Goal: Navigation & Orientation: Find specific page/section

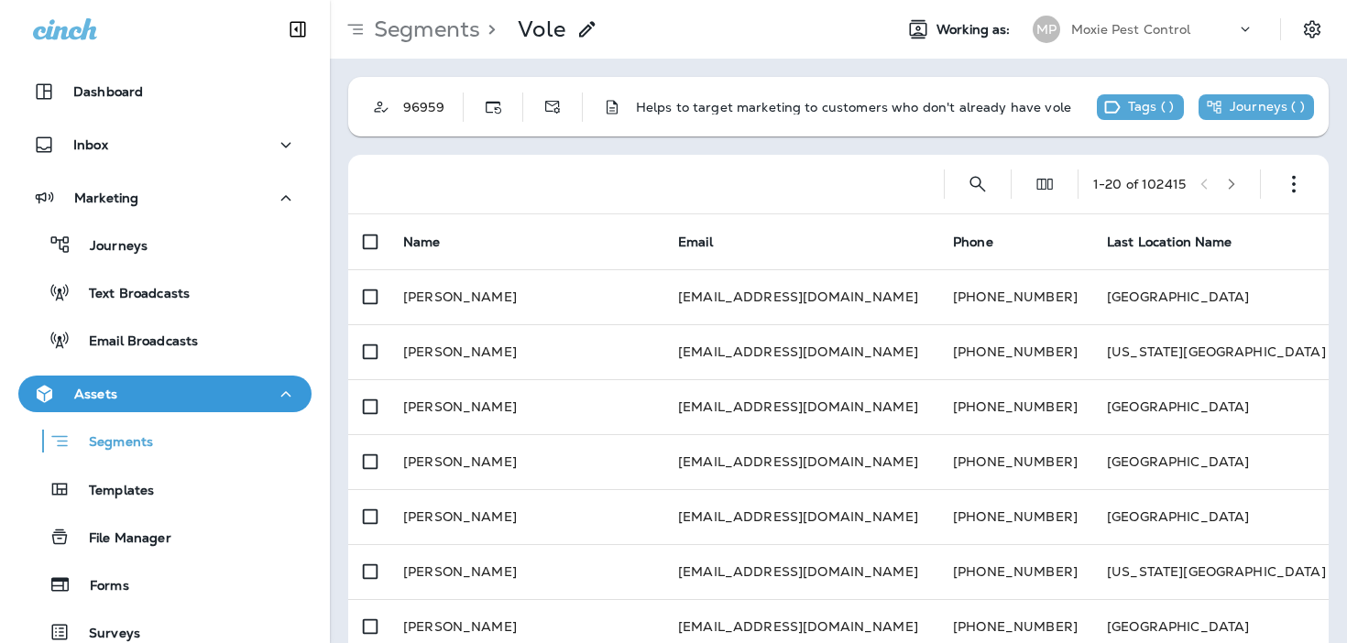
click at [410, 42] on p "Segments" at bounding box center [423, 29] width 114 height 27
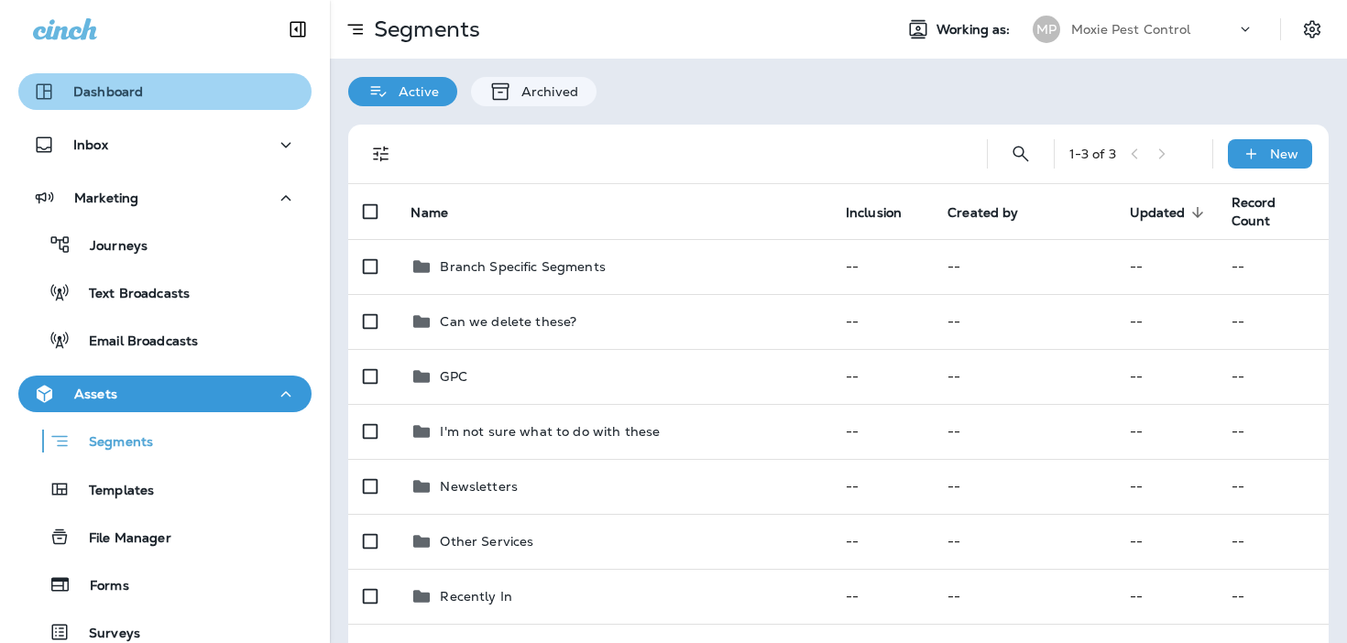
click at [229, 90] on div "Dashboard" at bounding box center [165, 92] width 264 height 22
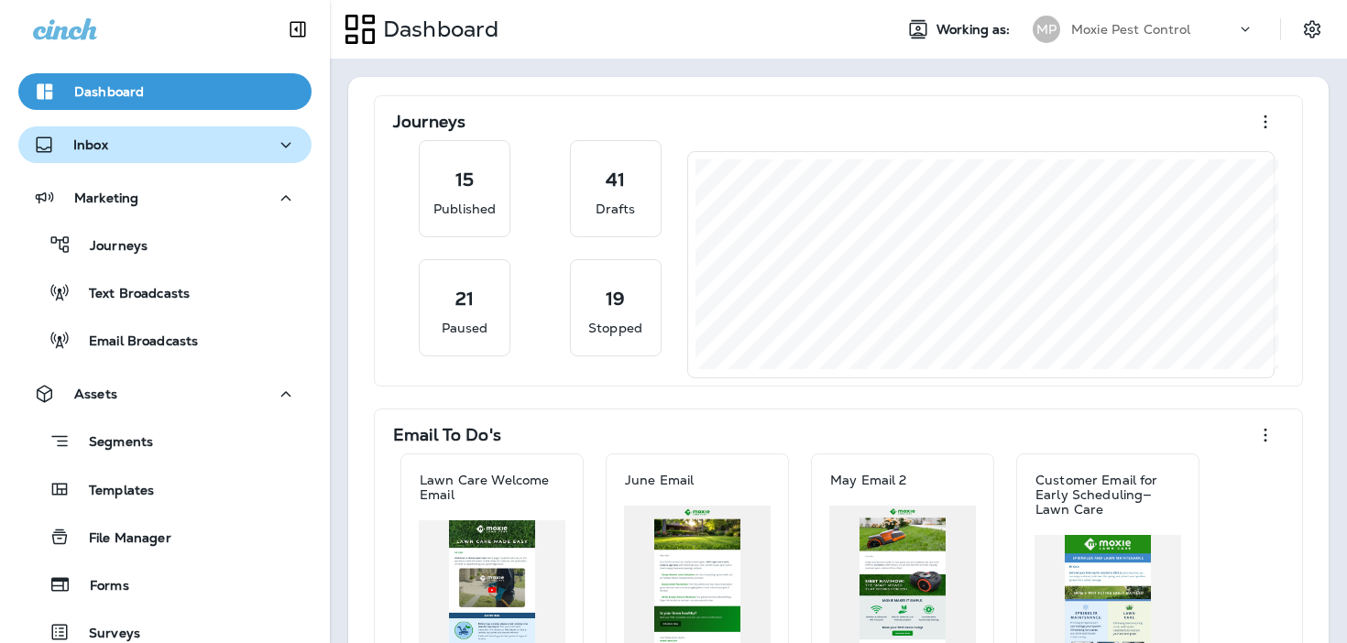
click at [226, 148] on div "Inbox" at bounding box center [165, 145] width 264 height 23
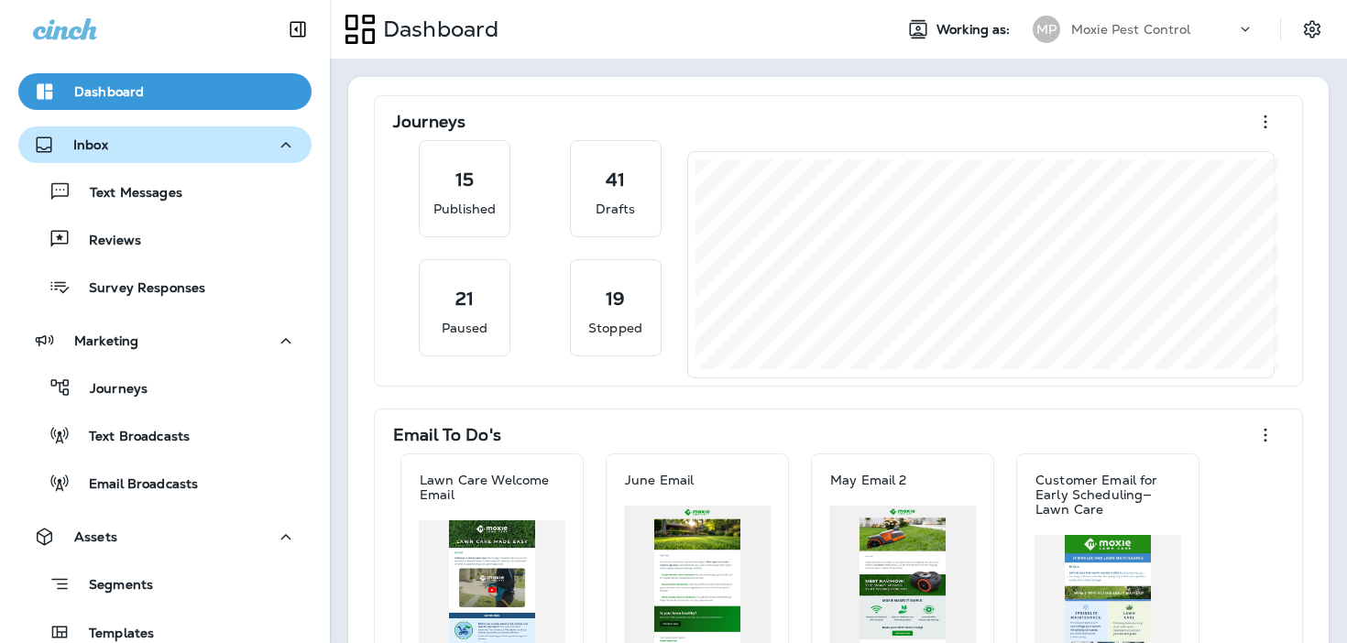
click at [226, 148] on div "Inbox" at bounding box center [165, 145] width 264 height 23
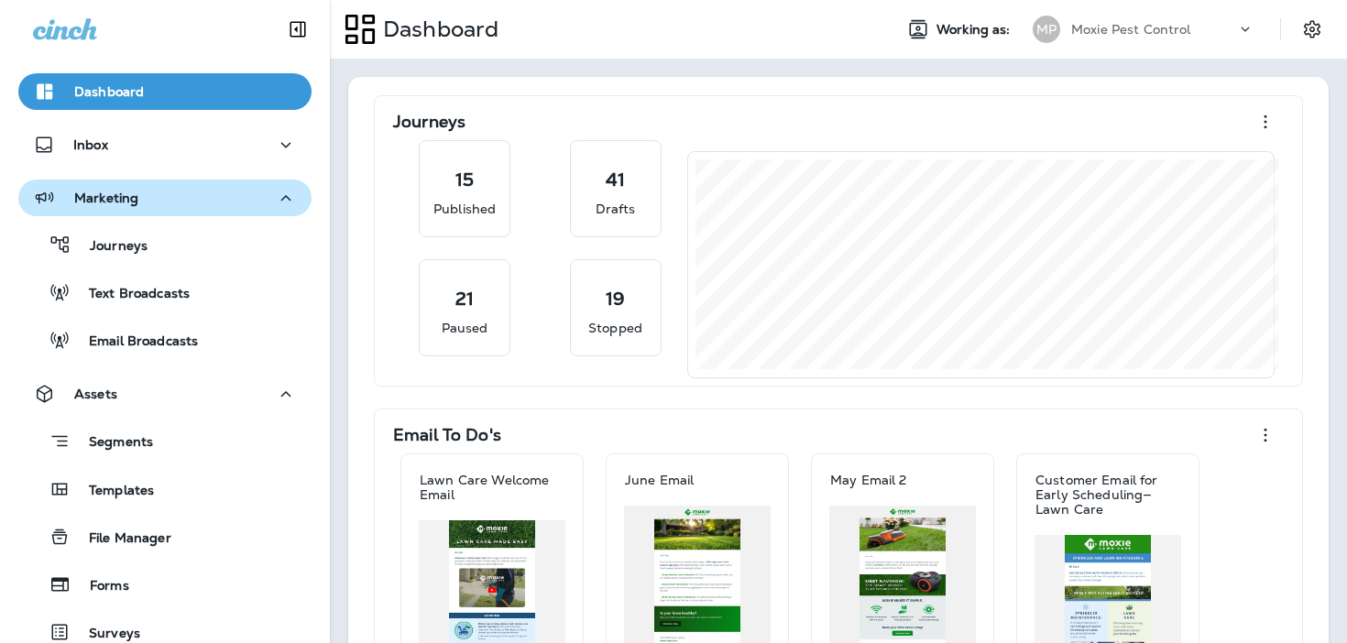
click at [218, 201] on div "Marketing" at bounding box center [165, 198] width 264 height 23
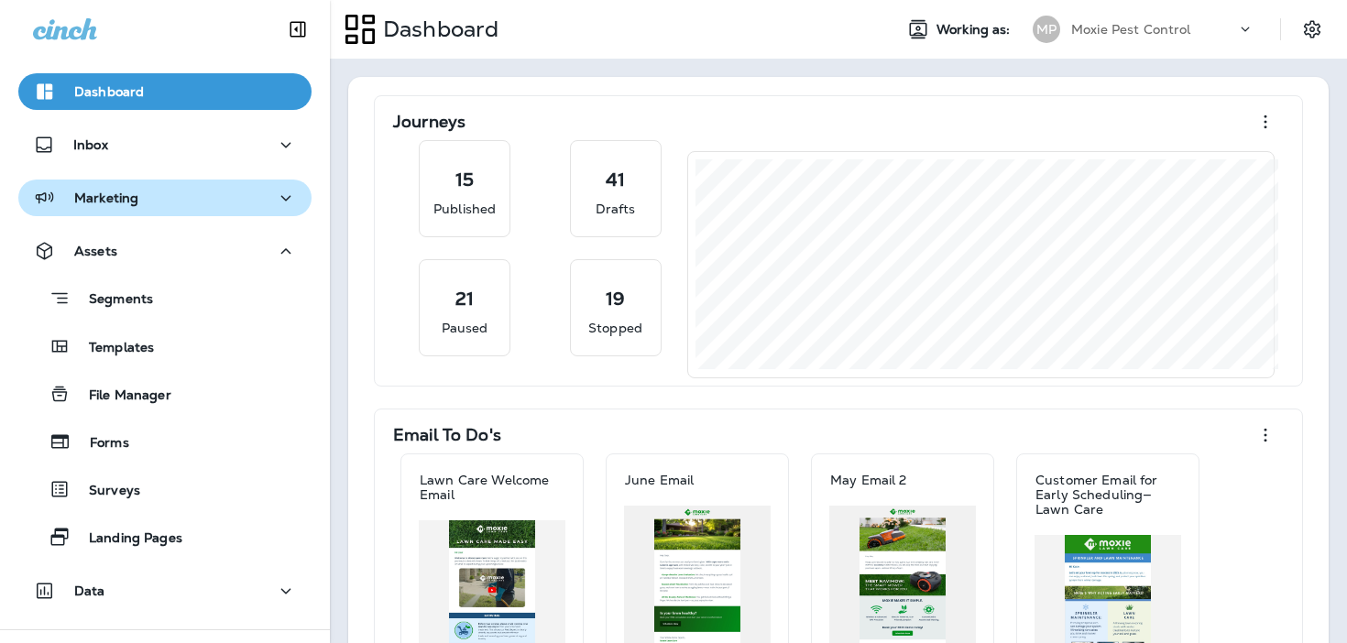
click at [218, 202] on div "Marketing" at bounding box center [165, 198] width 264 height 23
